Goal: Information Seeking & Learning: Check status

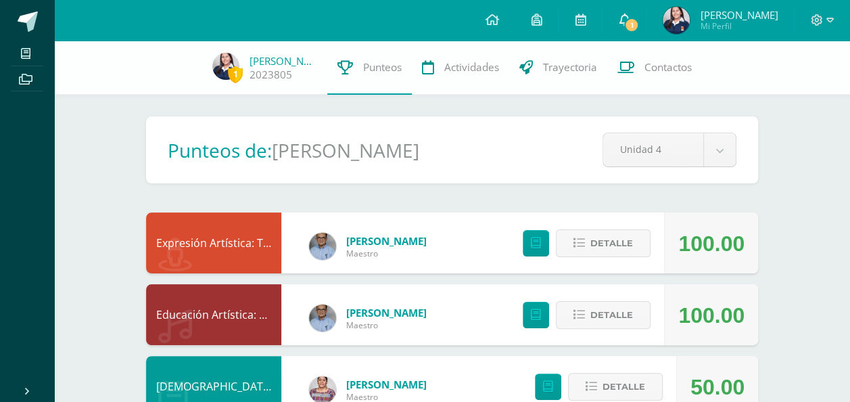
click at [629, 20] on icon at bounding box center [624, 20] width 11 height 12
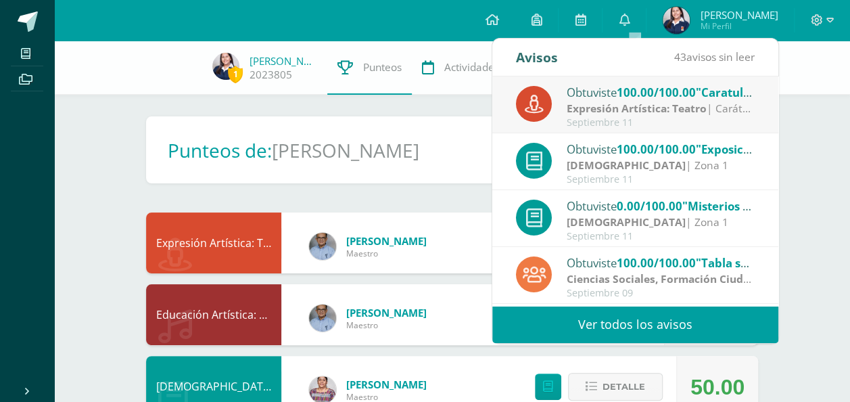
click at [623, 101] on strong "Expresión Artística: Teatro" at bounding box center [637, 108] width 140 height 15
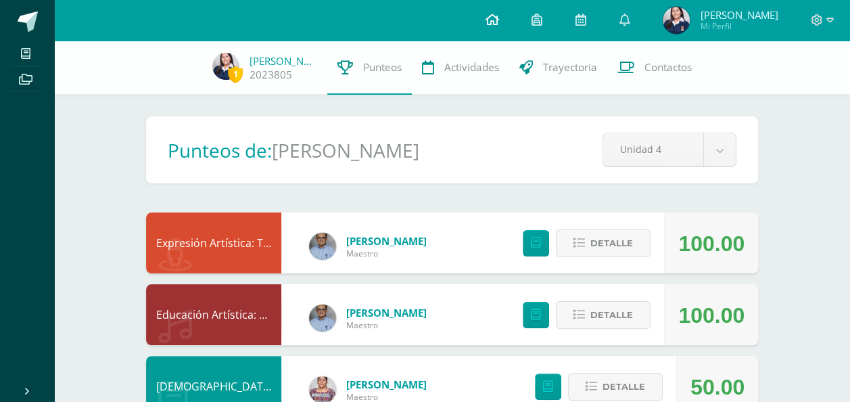
click at [498, 22] on icon at bounding box center [492, 20] width 14 height 12
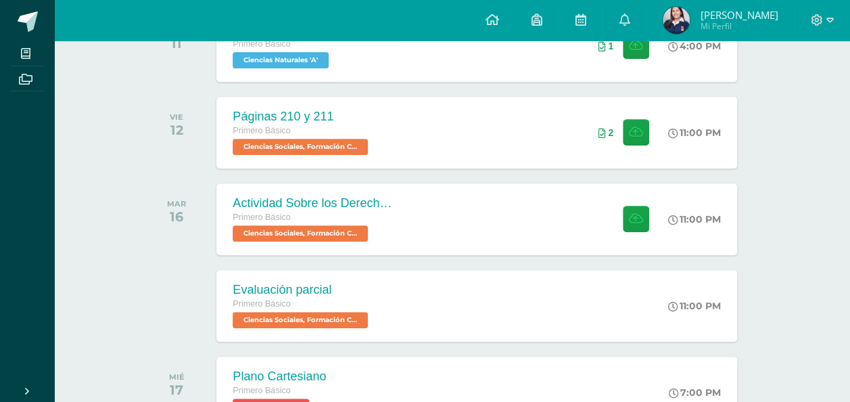
scroll to position [262, 0]
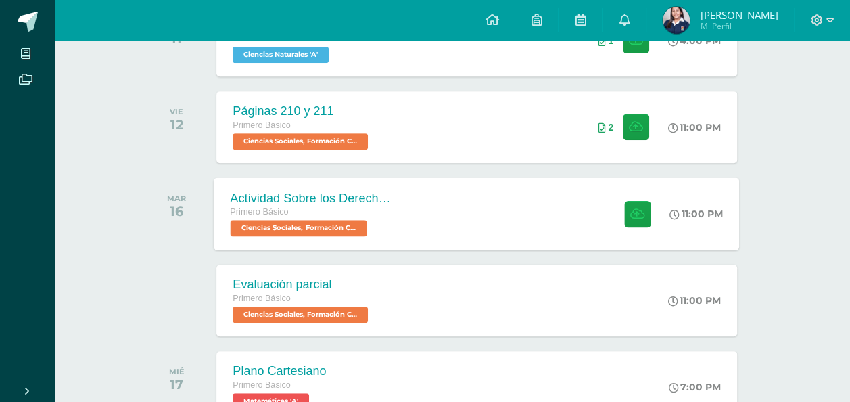
click at [402, 214] on div "Actividad Sobre los Derechos Humanos Primero Básico Ciencias Sociales, Formació…" at bounding box center [312, 213] width 197 height 72
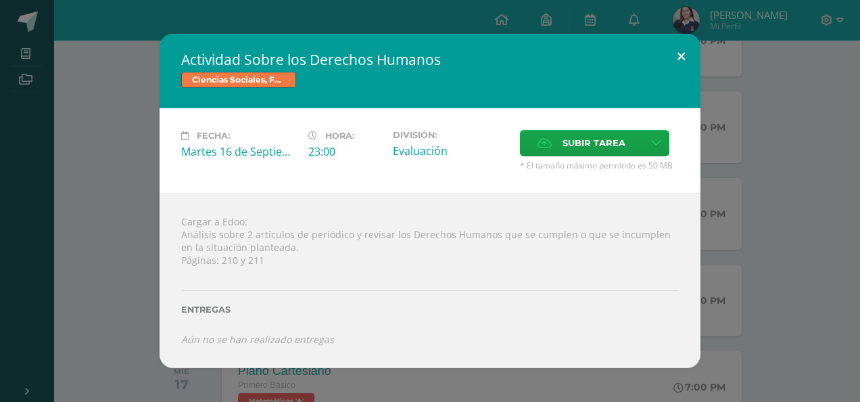
click at [682, 57] on button at bounding box center [681, 57] width 39 height 46
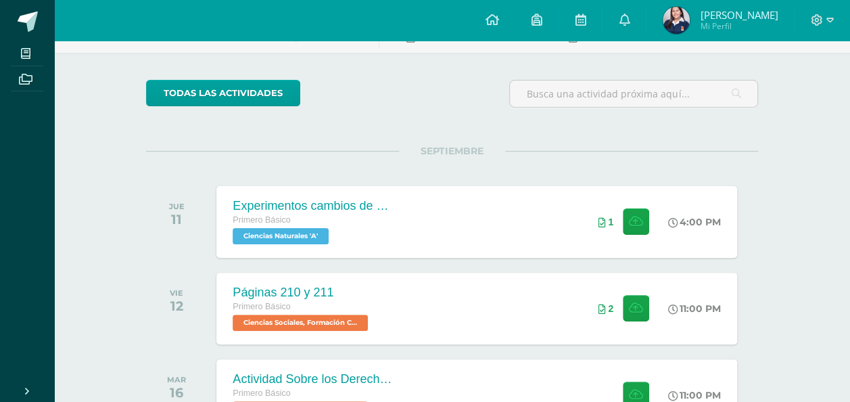
scroll to position [0, 0]
